Goal: Task Accomplishment & Management: Manage account settings

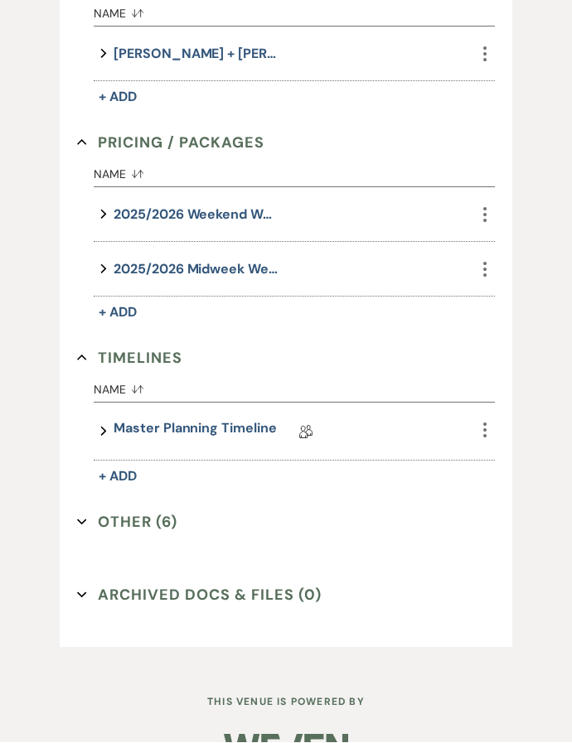
scroll to position [1272, 0]
click at [205, 430] on link "Master Planning Timeline" at bounding box center [194, 431] width 162 height 26
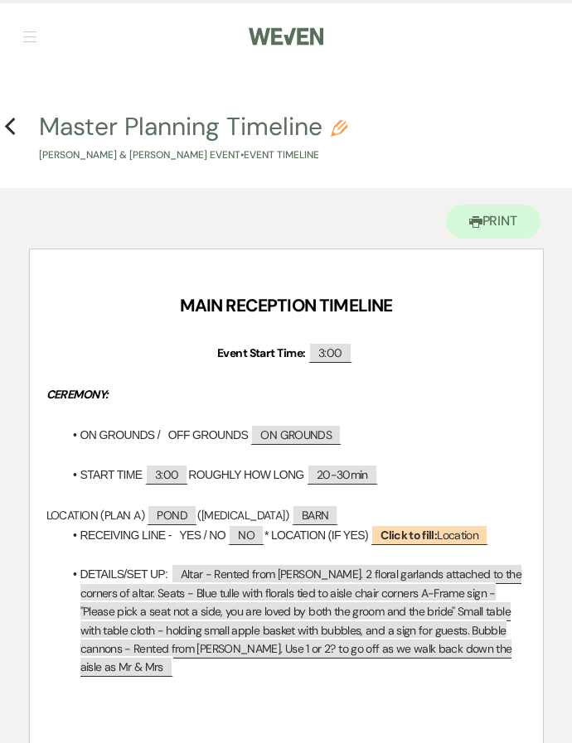
click at [24, 119] on h4 "Previous Master Planning Timeline Pencil [PERSON_NAME] & [PERSON_NAME] Event • …" at bounding box center [286, 136] width 572 height 54
click at [10, 130] on use "button" at bounding box center [9, 127] width 11 height 18
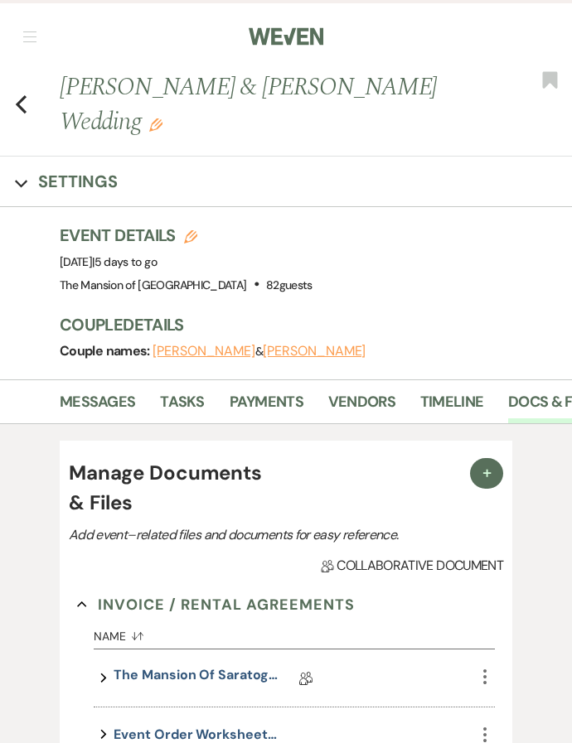
click at [26, 99] on icon "Previous" at bounding box center [21, 104] width 12 height 20
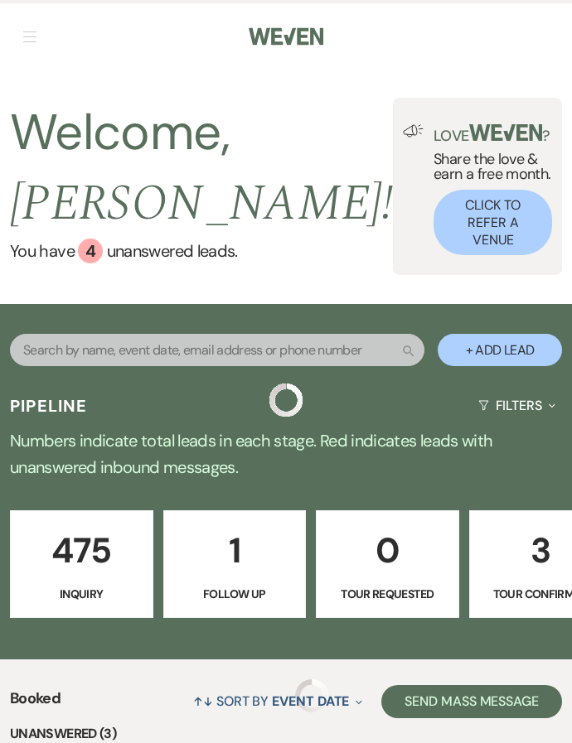
scroll to position [634, 0]
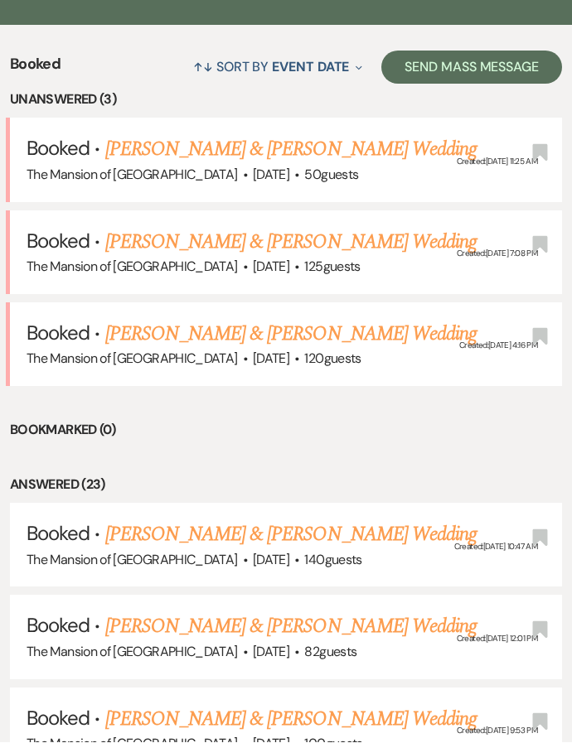
click at [196, 520] on link "[PERSON_NAME] & [PERSON_NAME] Wedding" at bounding box center [290, 535] width 371 height 30
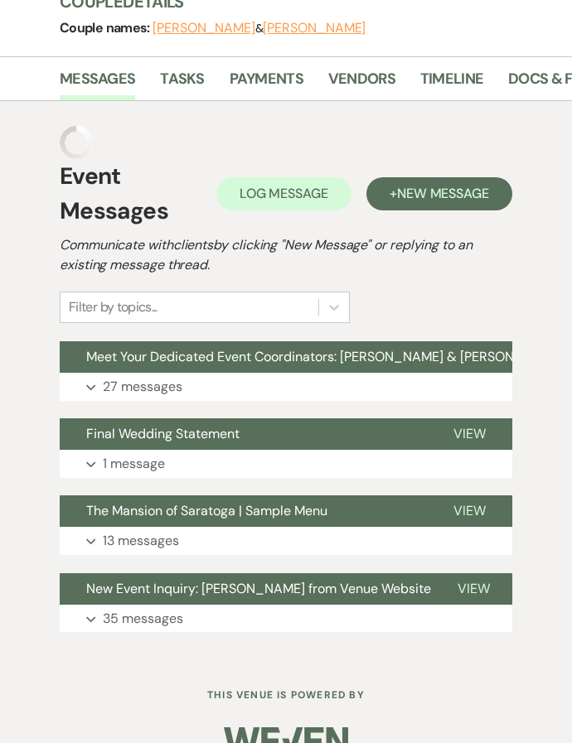
scroll to position [322, 0]
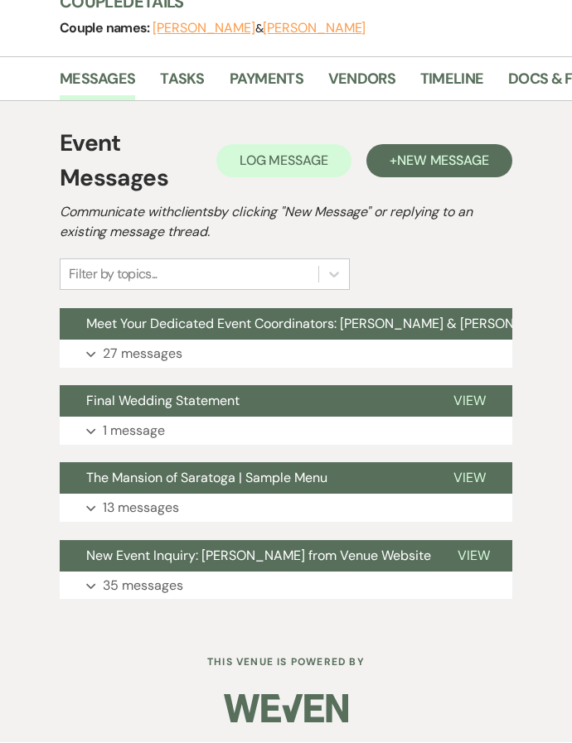
click at [549, 71] on link "Docs & Files" at bounding box center [554, 85] width 92 height 34
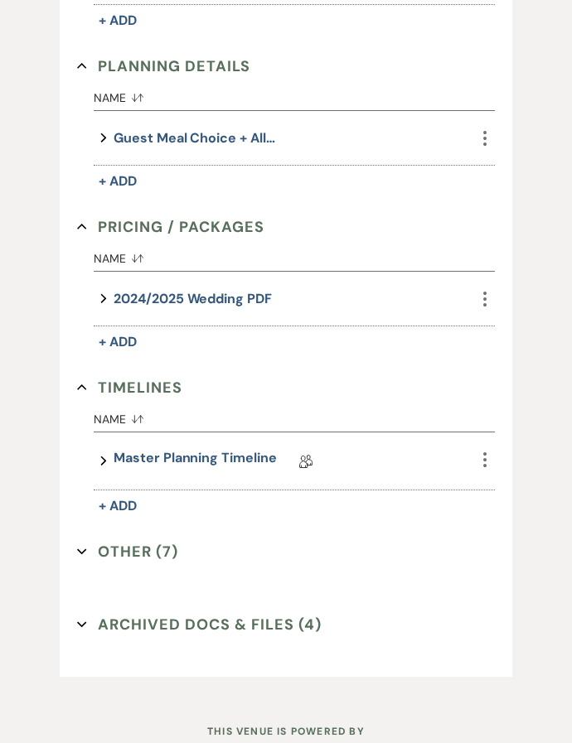
scroll to position [1285, 0]
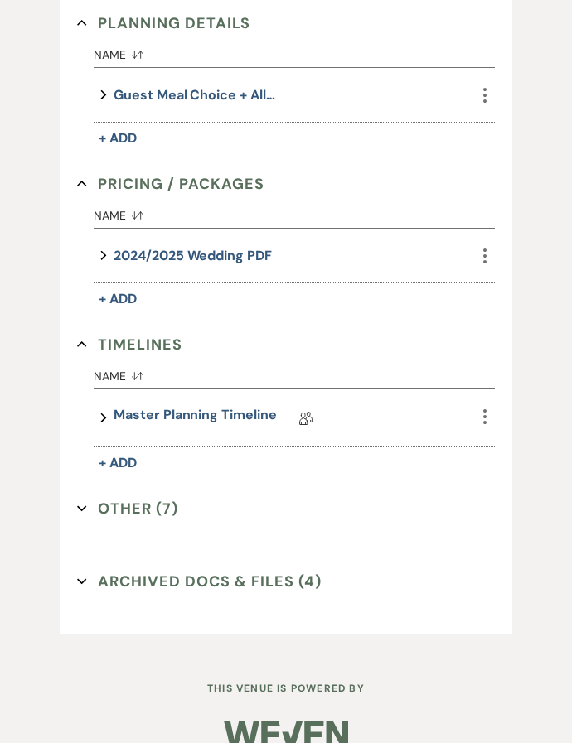
click at [194, 423] on link "Master Planning Timeline" at bounding box center [194, 419] width 162 height 26
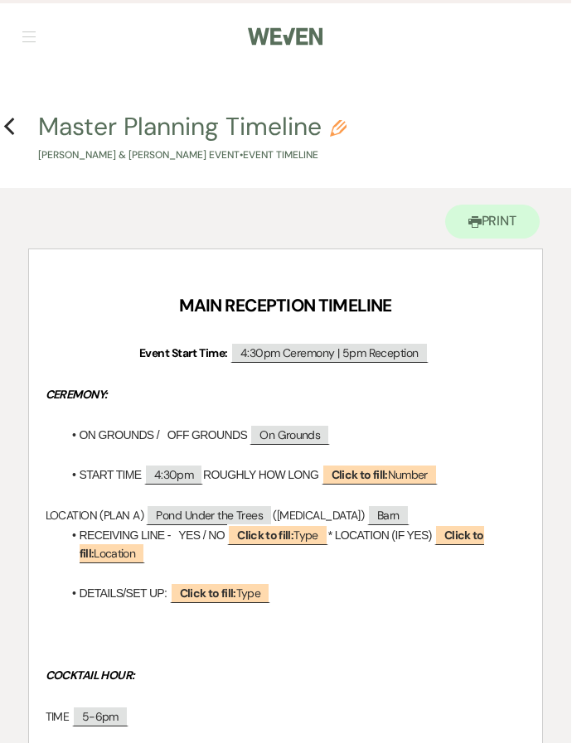
click at [27, 122] on h4 "Previous Master Planning Timeline Pencil [PERSON_NAME] & [PERSON_NAME] Event • …" at bounding box center [286, 136] width 572 height 54
click at [11, 121] on use "button" at bounding box center [9, 127] width 11 height 18
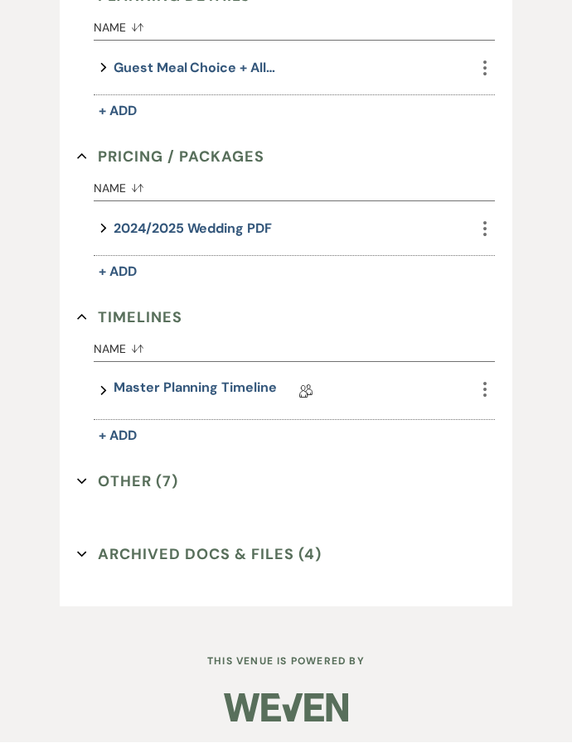
click at [151, 484] on button "Other (7) Expand" at bounding box center [127, 482] width 101 height 25
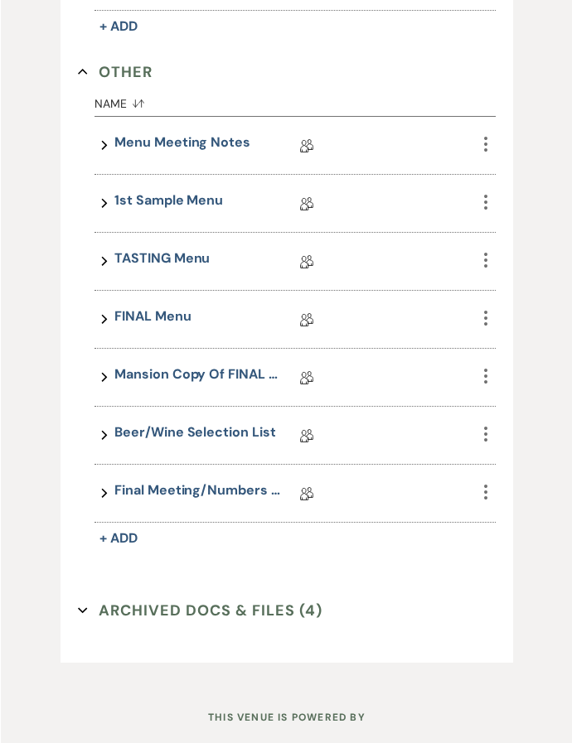
scroll to position [1725, 0]
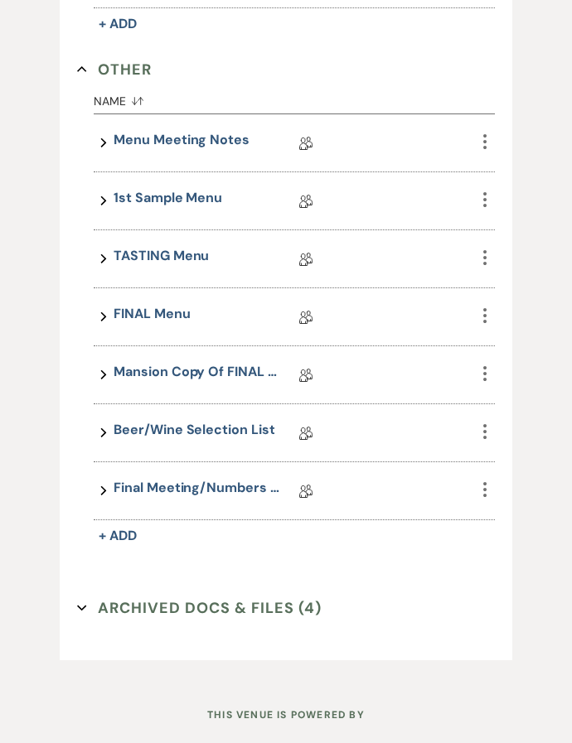
click at [205, 371] on link "Mansion Copy of FINAL Menu" at bounding box center [196, 375] width 166 height 26
